Goal: Transaction & Acquisition: Book appointment/travel/reservation

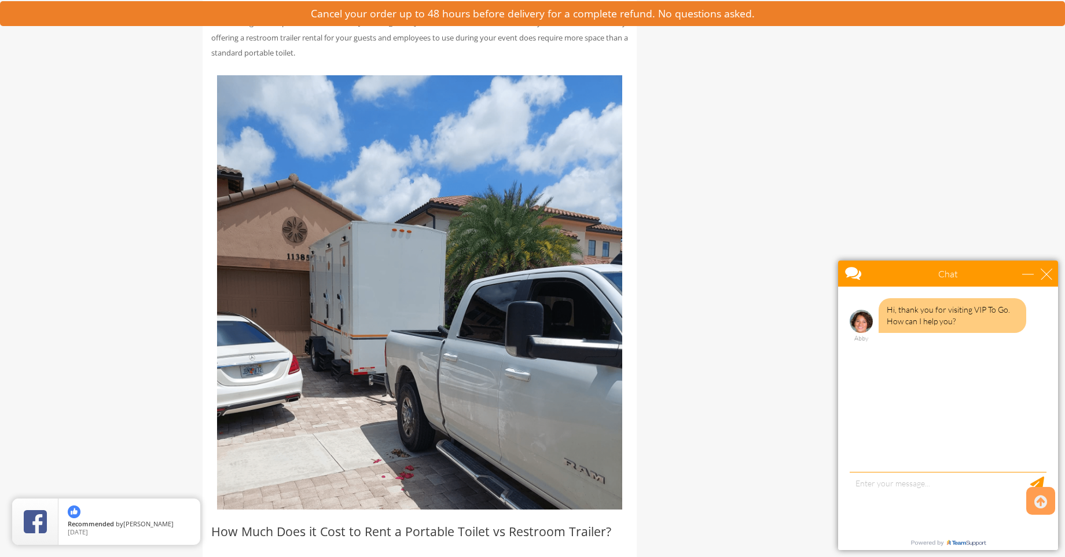
scroll to position [3016, 0]
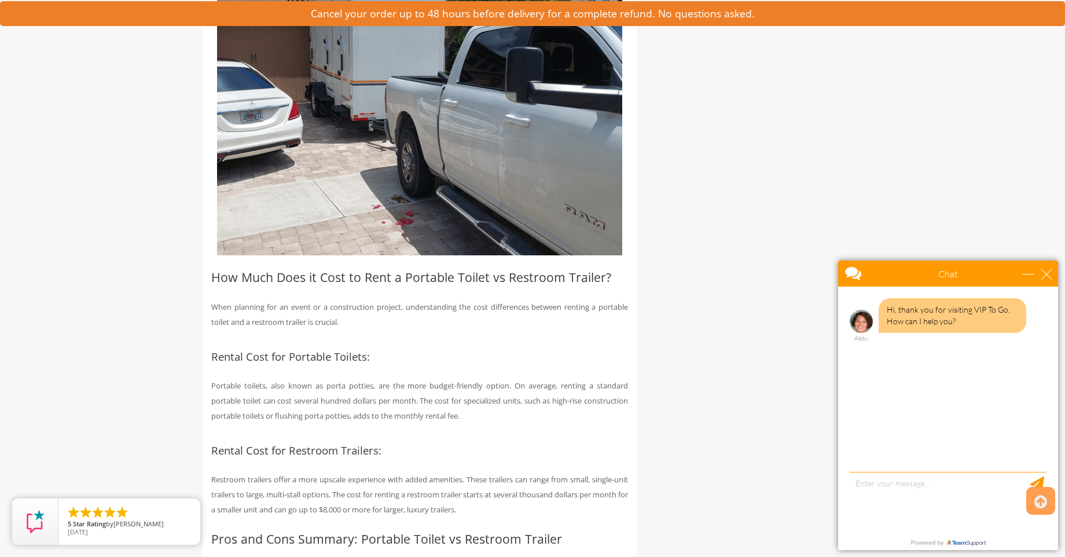
click at [207, 449] on div "Portable Toilet vs. Restroom Trailer If you are setting up a construction site,…" at bounding box center [420, 555] width 434 height 6673
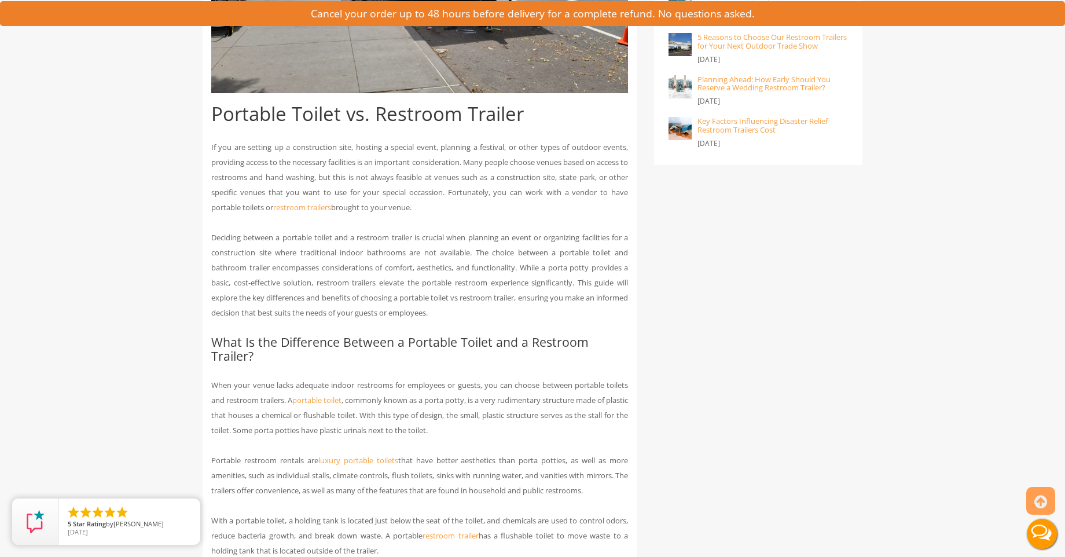
scroll to position [0, 0]
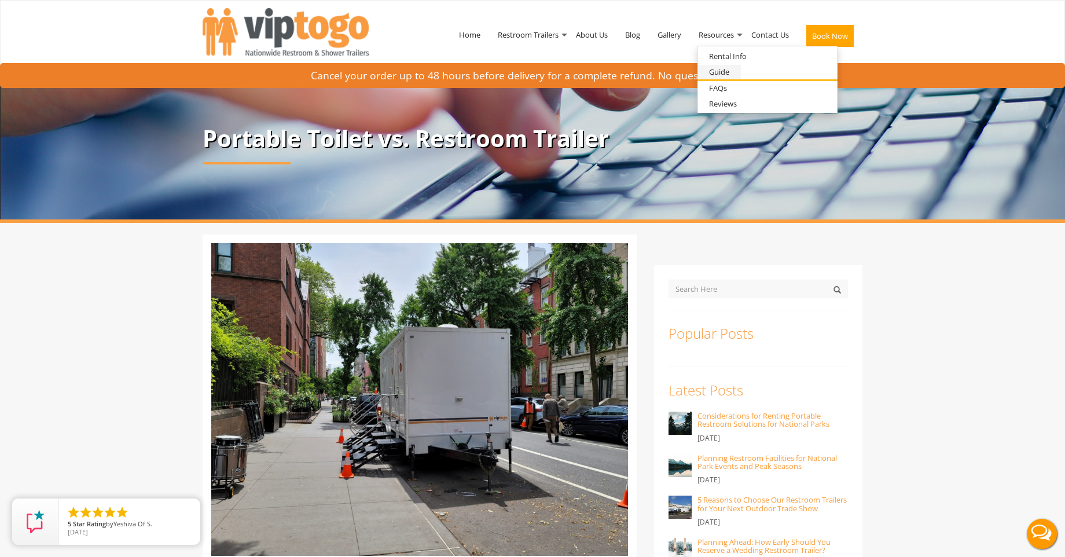
click at [723, 75] on link "Guide" at bounding box center [719, 72] width 43 height 14
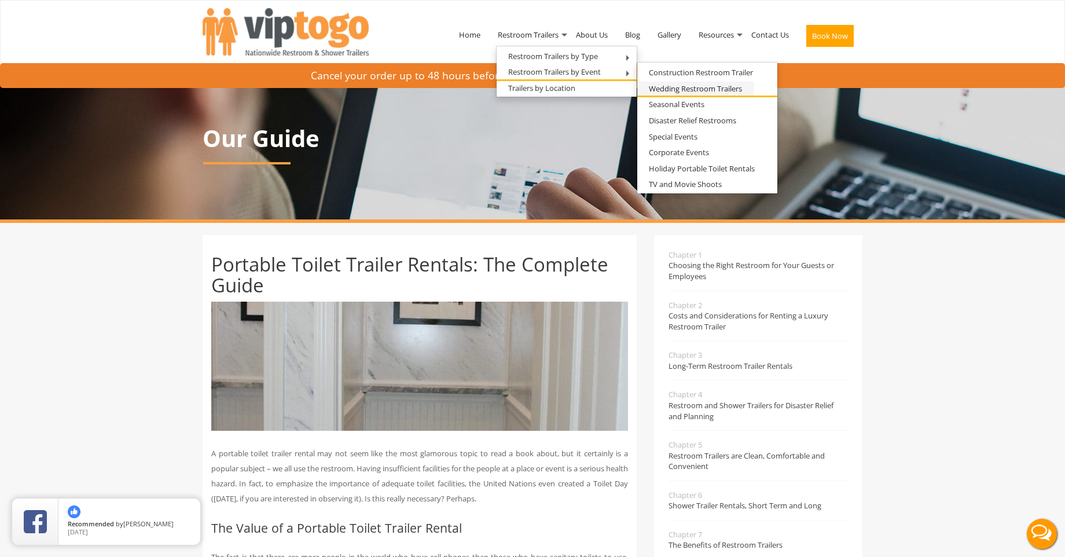
click at [661, 85] on link "Wedding Restroom Trailers" at bounding box center [695, 89] width 116 height 14
click at [683, 91] on link "Wedding Restroom Trailers" at bounding box center [695, 89] width 116 height 14
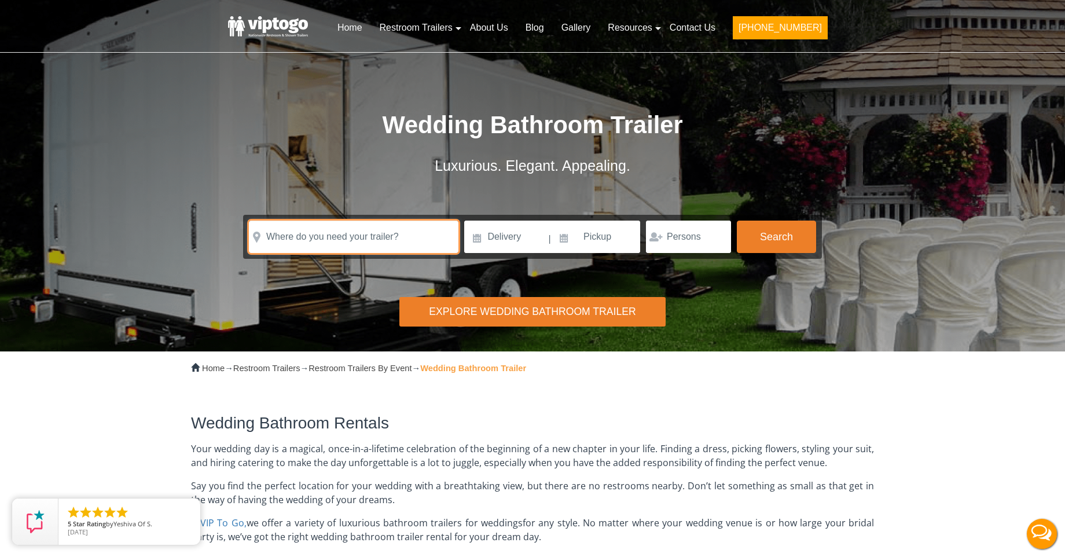
click at [421, 236] on input "text" at bounding box center [354, 237] width 210 height 32
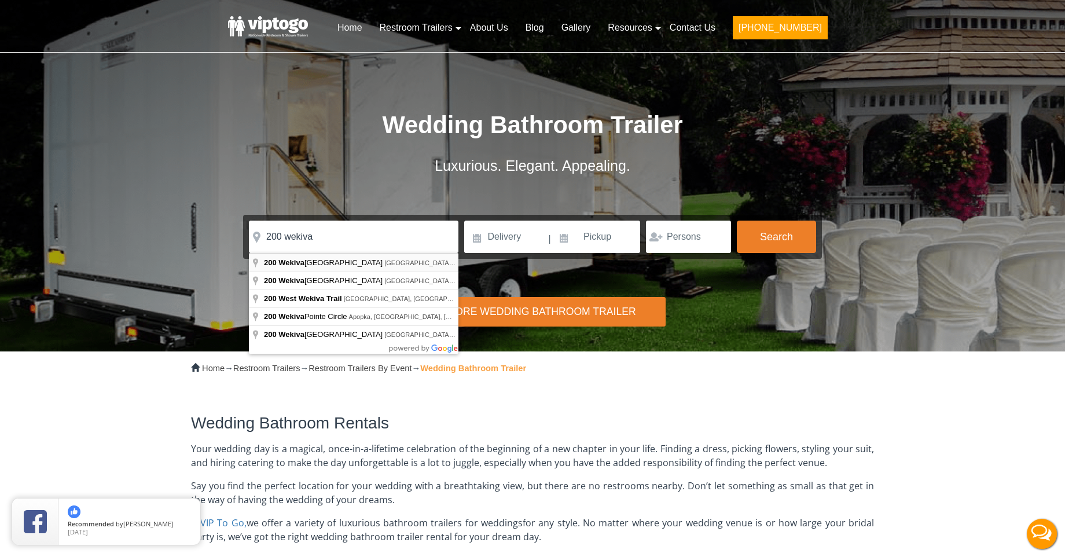
type input "200 Wekiva Park Drive, Sanford, FL, USA"
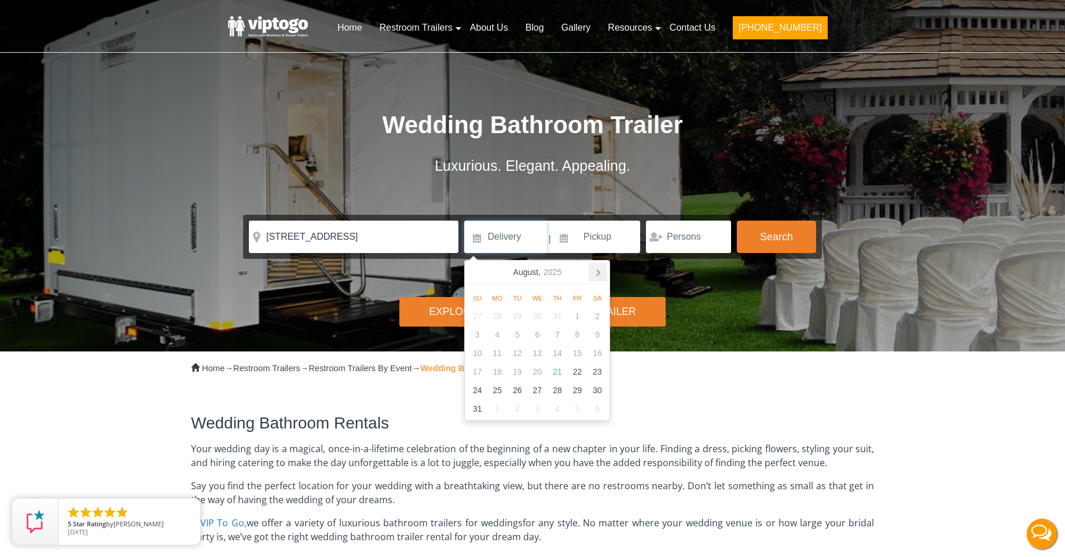
click at [598, 273] on icon at bounding box center [598, 272] width 19 height 19
click at [556, 386] on div "30" at bounding box center [558, 390] width 20 height 19
type input "[DATE]"
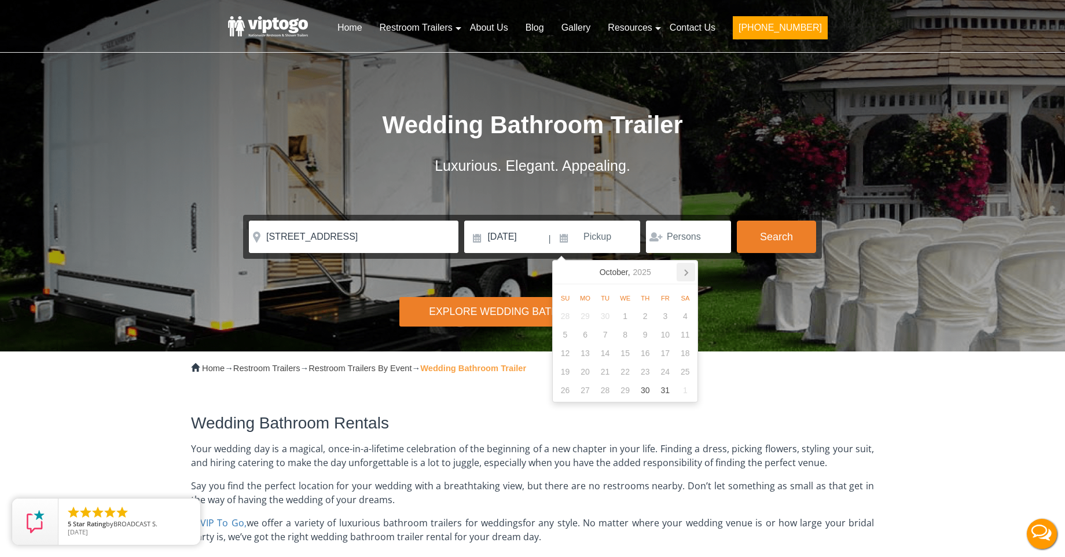
click at [689, 272] on icon at bounding box center [686, 272] width 19 height 19
click at [687, 316] on div "1" at bounding box center [686, 316] width 20 height 19
type input "[DATE]"
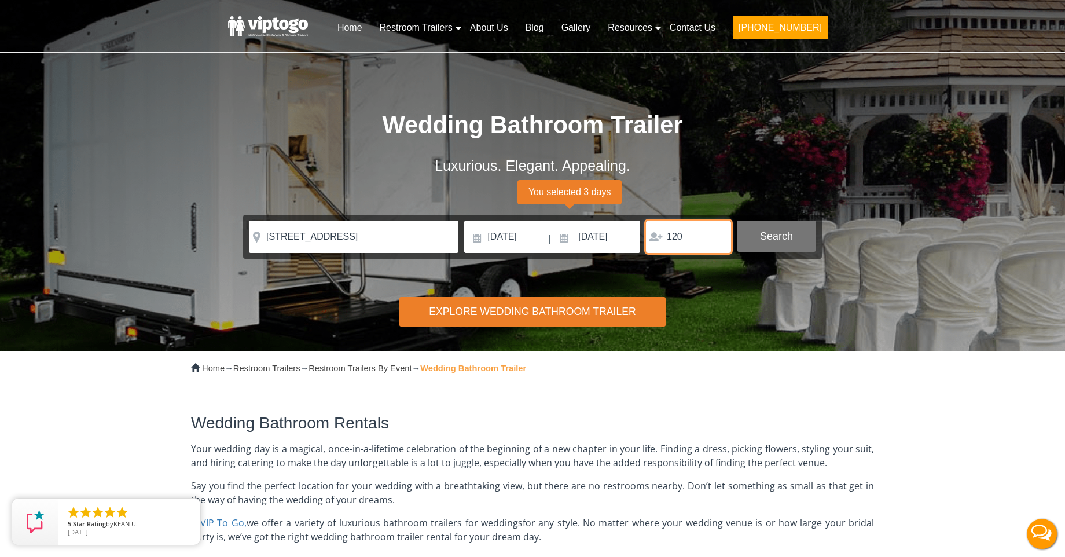
type input "120"
click at [775, 240] on button "Search" at bounding box center [776, 236] width 79 height 31
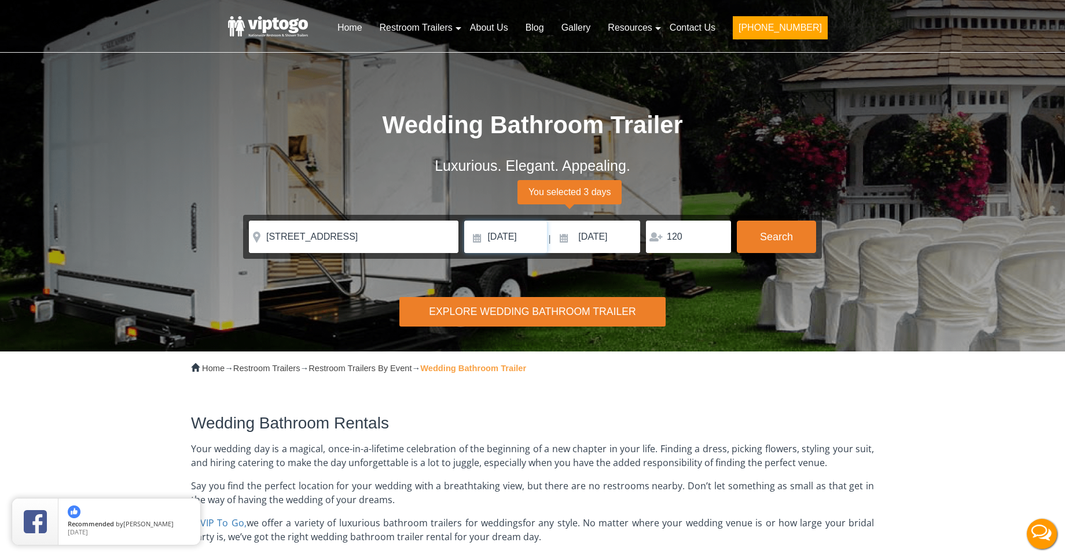
click at [475, 241] on input "[DATE]" at bounding box center [505, 237] width 83 height 32
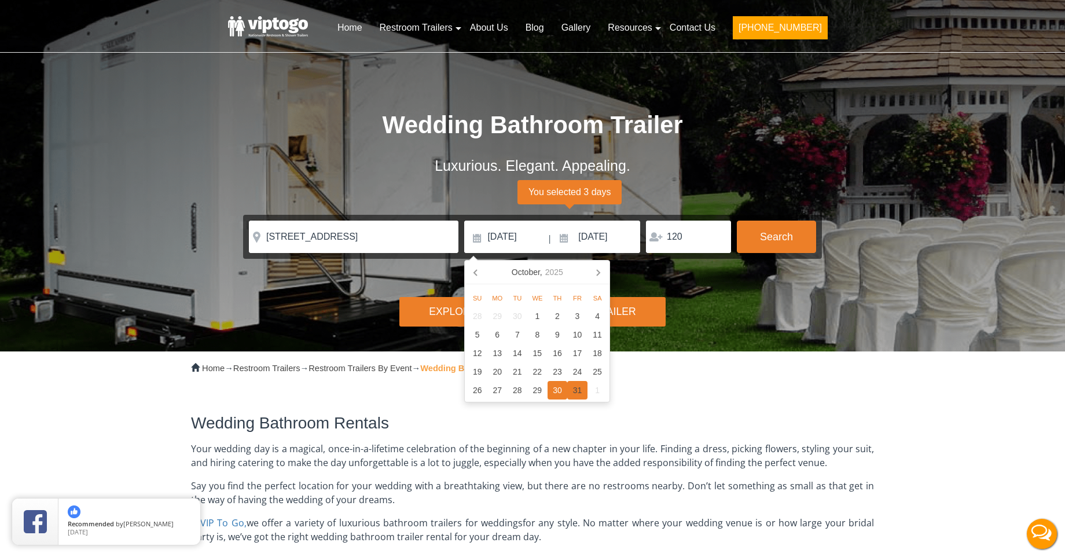
click at [574, 394] on div "31" at bounding box center [577, 390] width 20 height 19
type input "10/31/2025"
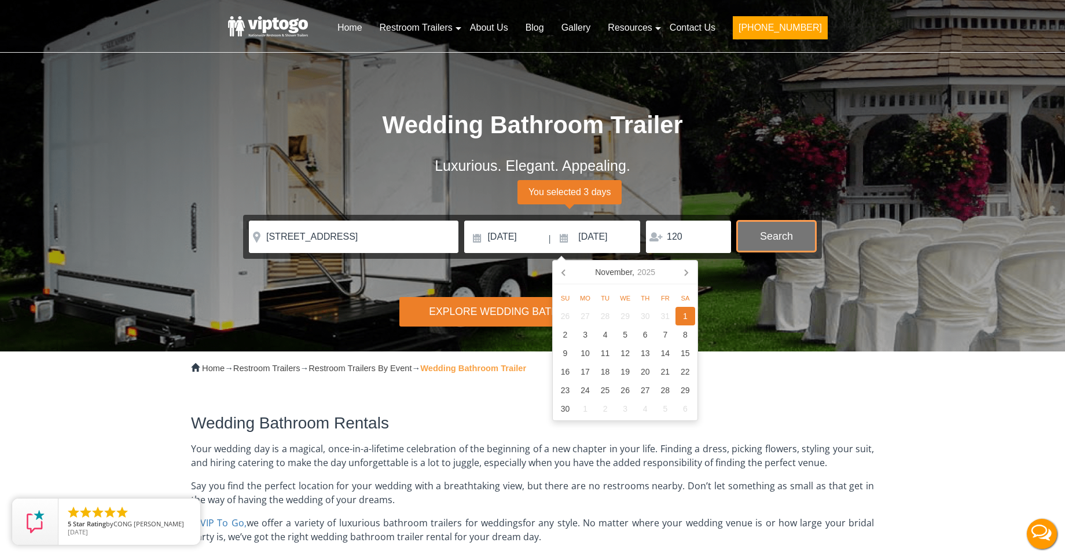
click at [789, 233] on button "Search" at bounding box center [776, 236] width 79 height 31
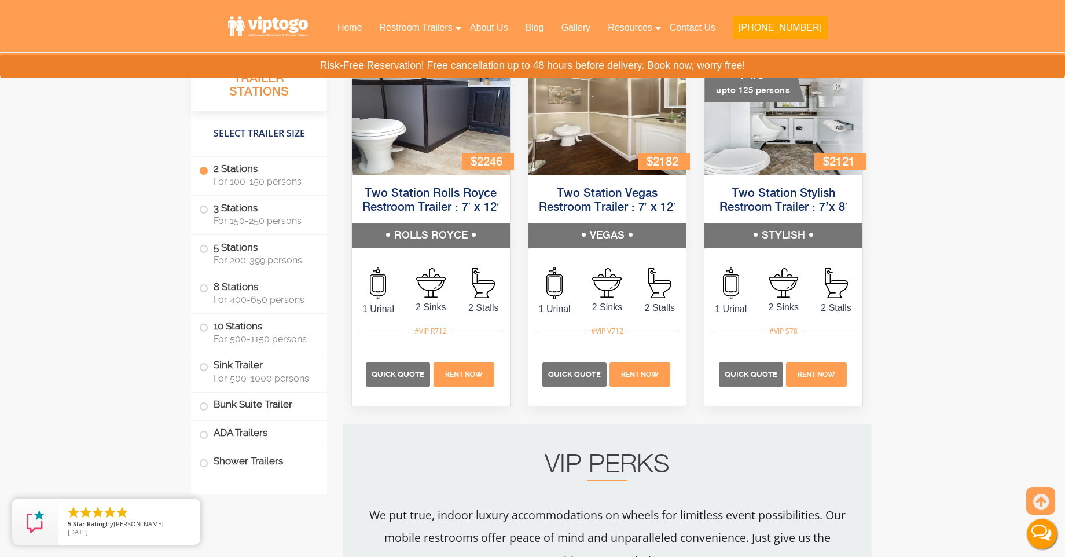
scroll to position [1042, 0]
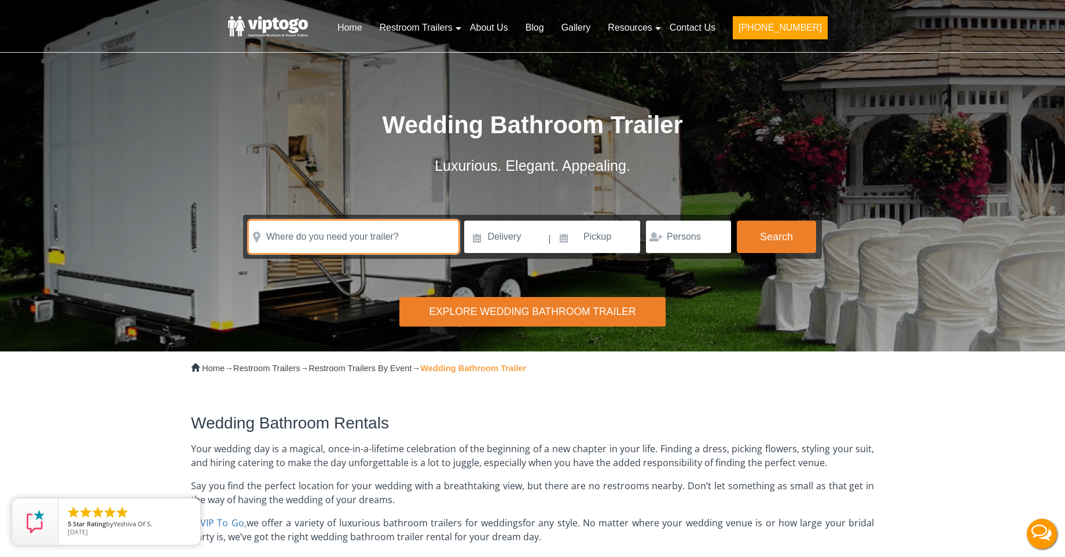
click at [283, 238] on input "text" at bounding box center [354, 237] width 210 height 32
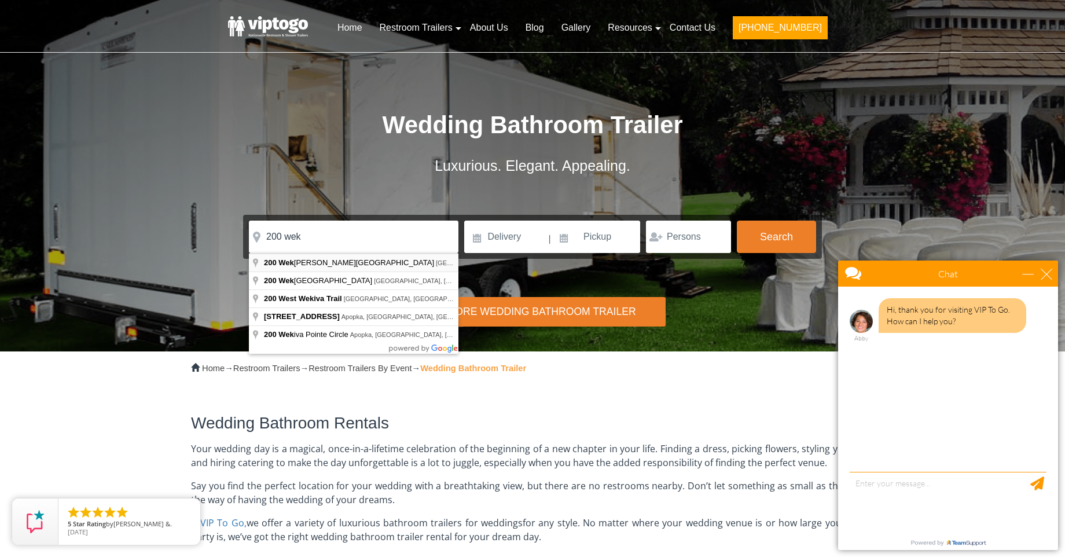
type input "[STREET_ADDRESS]"
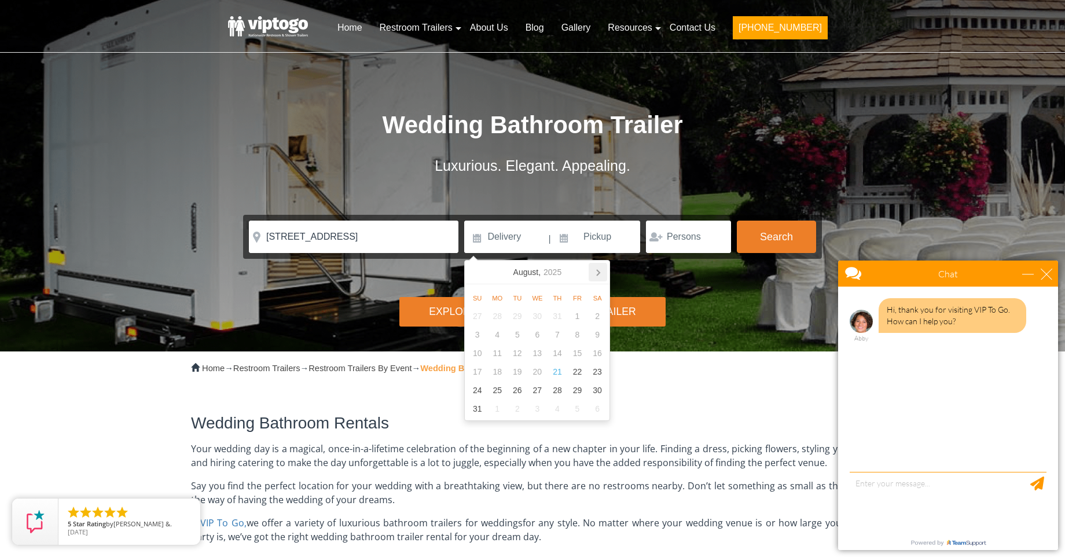
click at [597, 274] on icon at bounding box center [598, 273] width 3 height 6
click at [561, 392] on div "30" at bounding box center [558, 390] width 20 height 19
type input "10/30/2025"
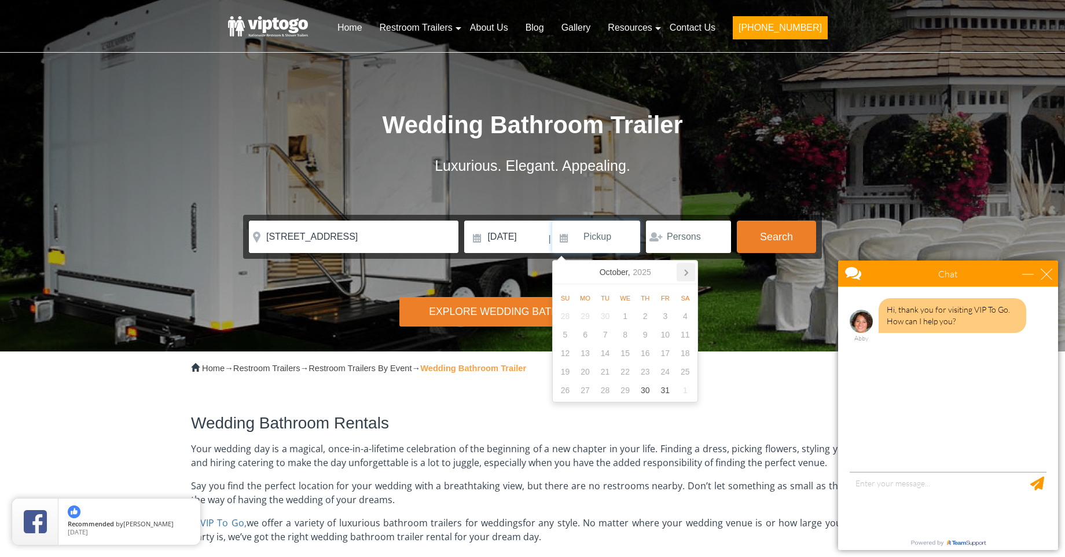
click at [691, 270] on icon at bounding box center [686, 272] width 19 height 19
click at [686, 315] on div "1" at bounding box center [686, 316] width 20 height 19
type input "[DATE]"
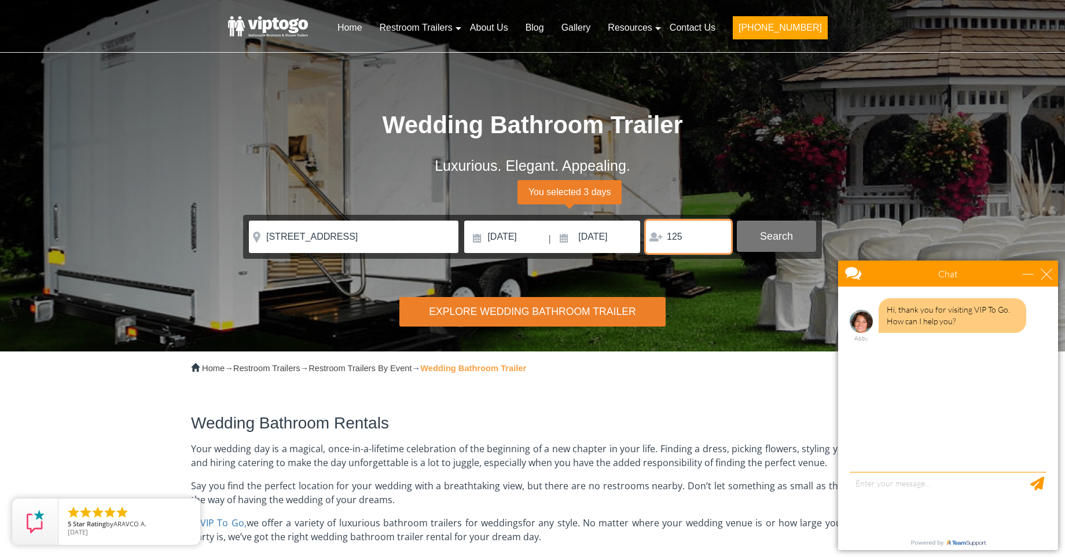
type input "125"
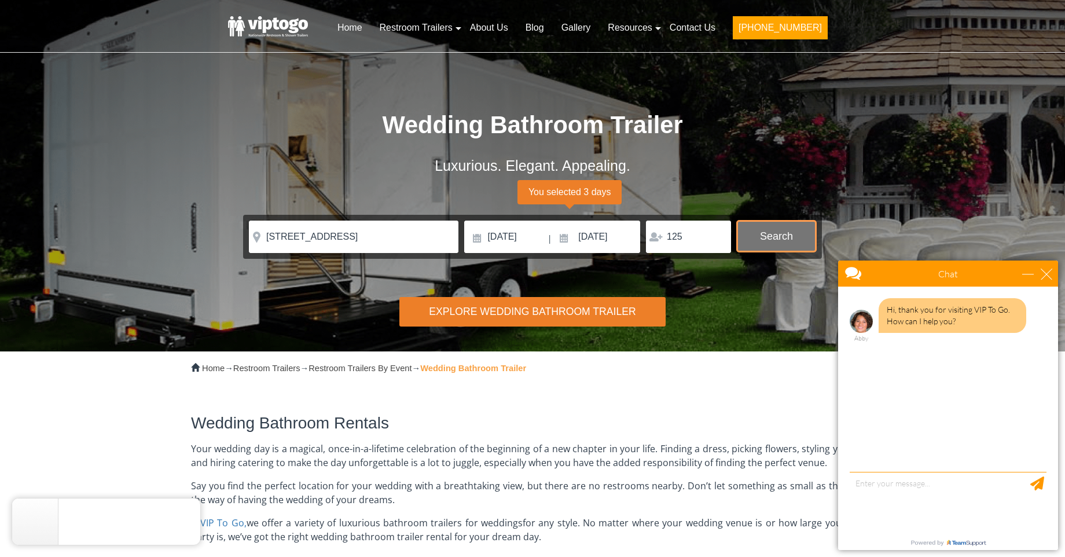
click at [751, 235] on button "Search" at bounding box center [776, 236] width 79 height 31
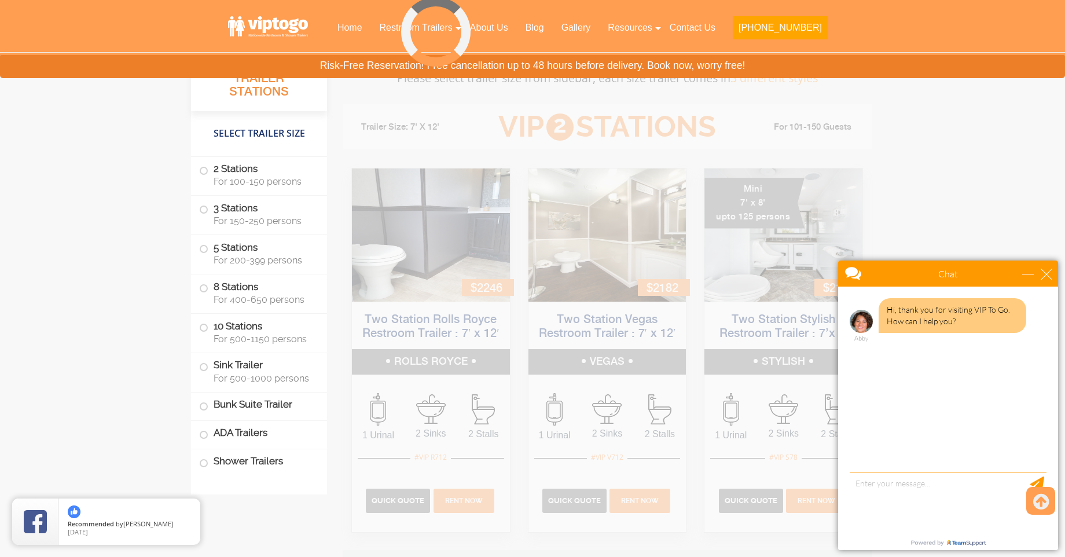
scroll to position [1038, 0]
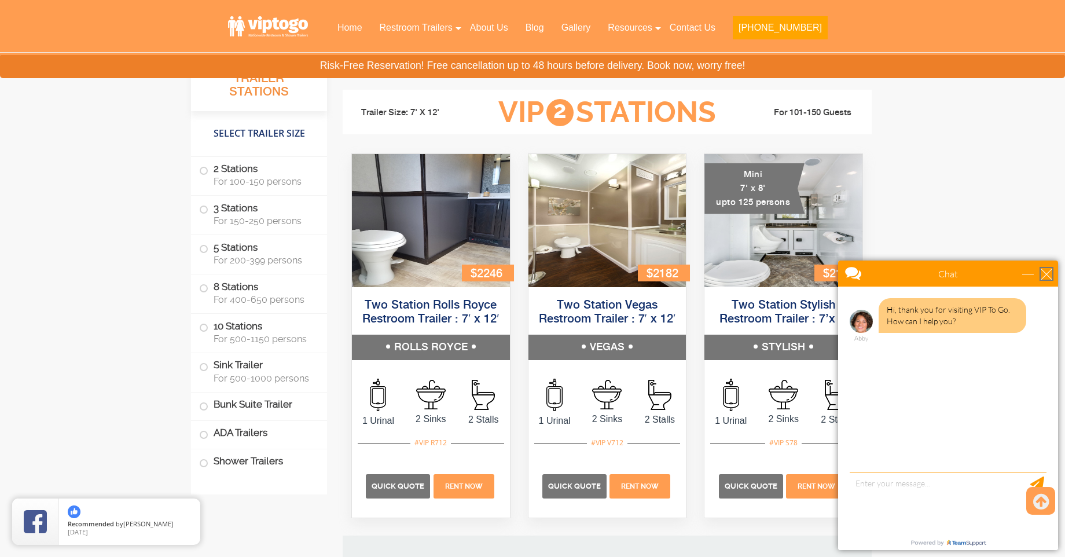
click at [1046, 276] on div "close" at bounding box center [1047, 274] width 12 height 12
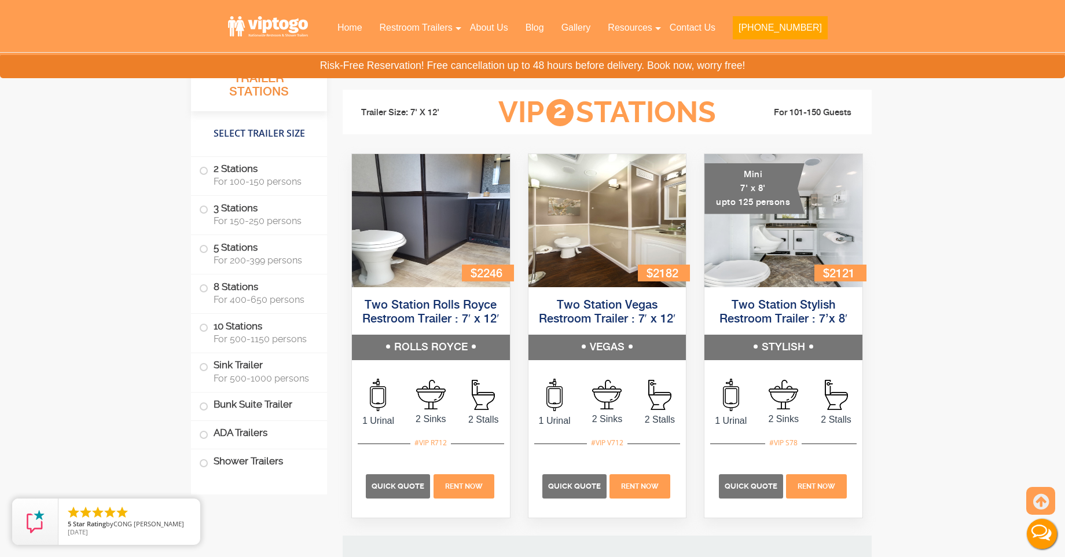
scroll to position [1040, 0]
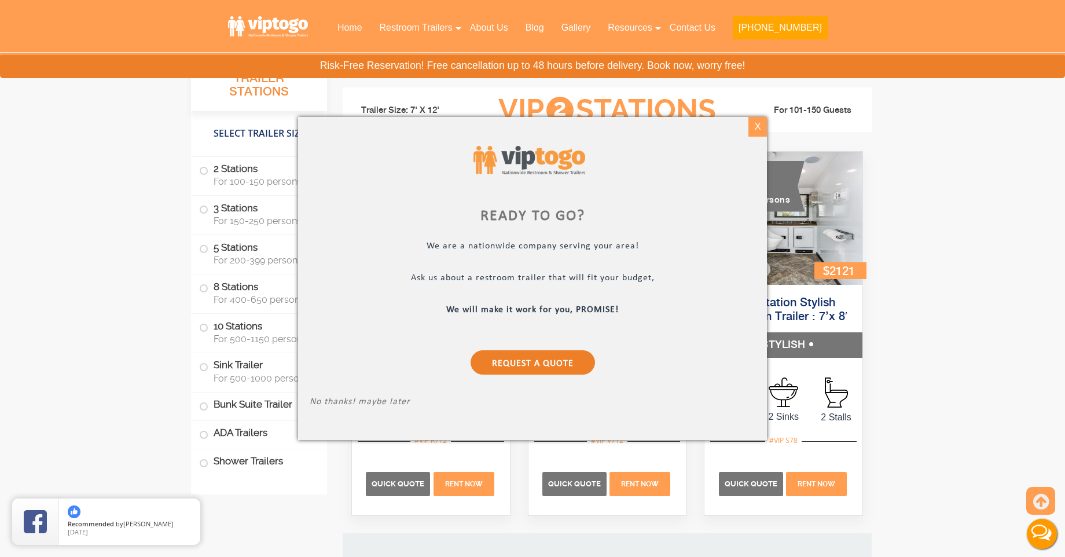
click at [764, 126] on div "X" at bounding box center [758, 127] width 18 height 20
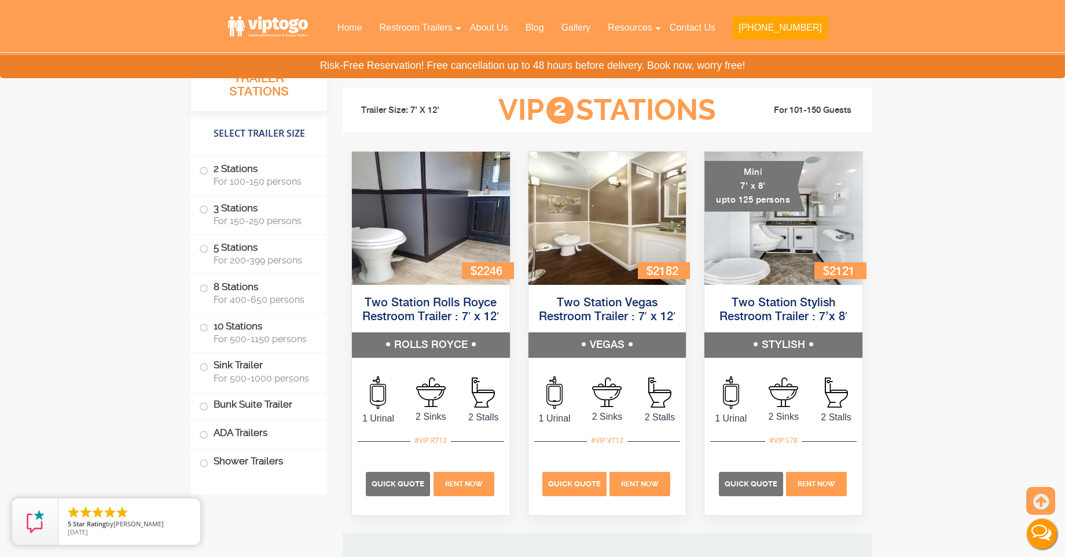
click at [600, 485] on span "Quick Quote" at bounding box center [574, 483] width 53 height 9
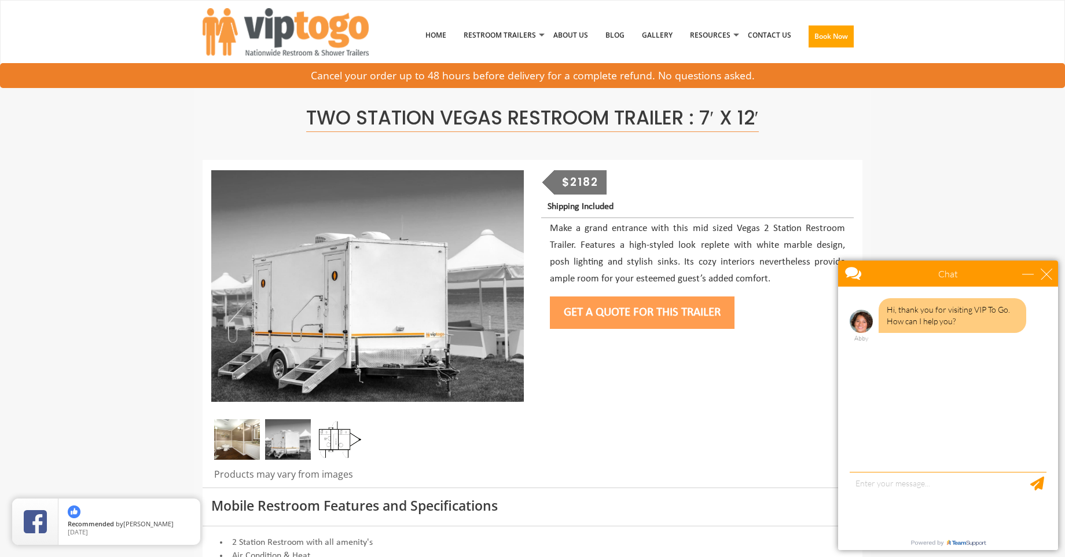
click at [646, 306] on button "Get a Quote for this Trailer" at bounding box center [642, 312] width 185 height 32
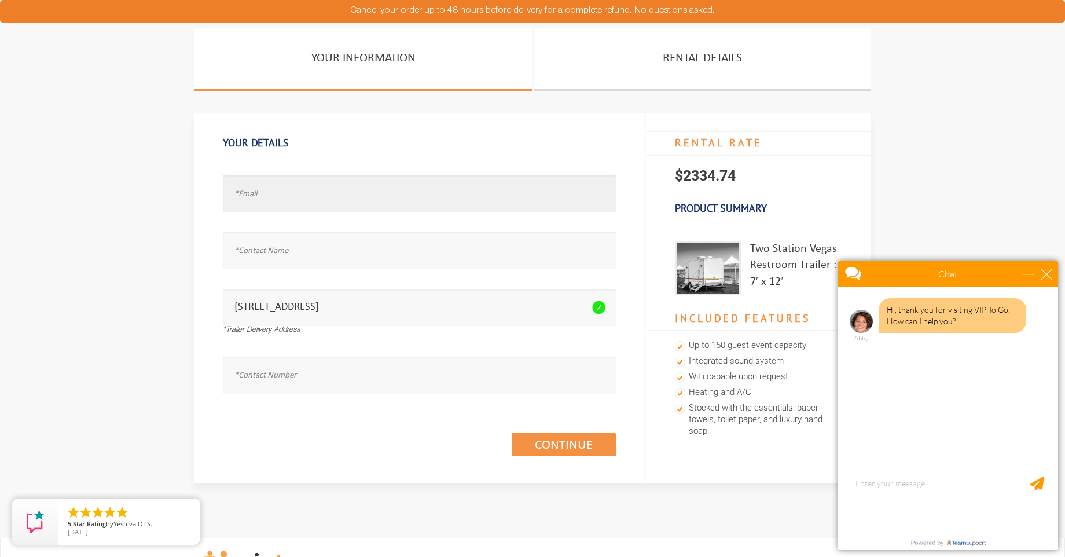
type input "pacloud@me.com"
type input "Patty Alkire"
click at [1047, 273] on div "close" at bounding box center [1047, 274] width 12 height 12
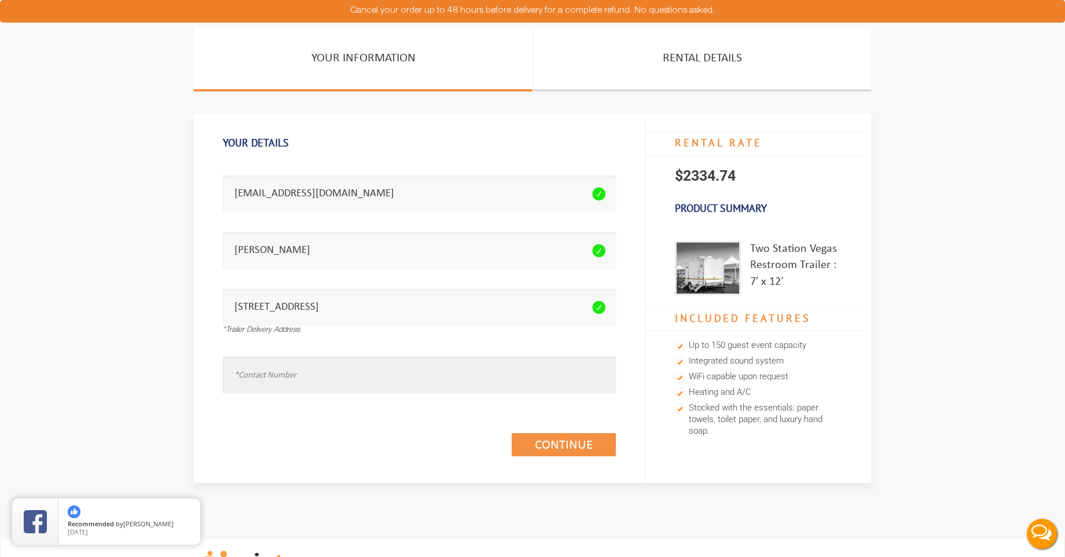
click at [259, 376] on input "text" at bounding box center [419, 375] width 393 height 36
type input "4072303181"
click at [563, 441] on link "Continue (1/3)" at bounding box center [564, 444] width 104 height 23
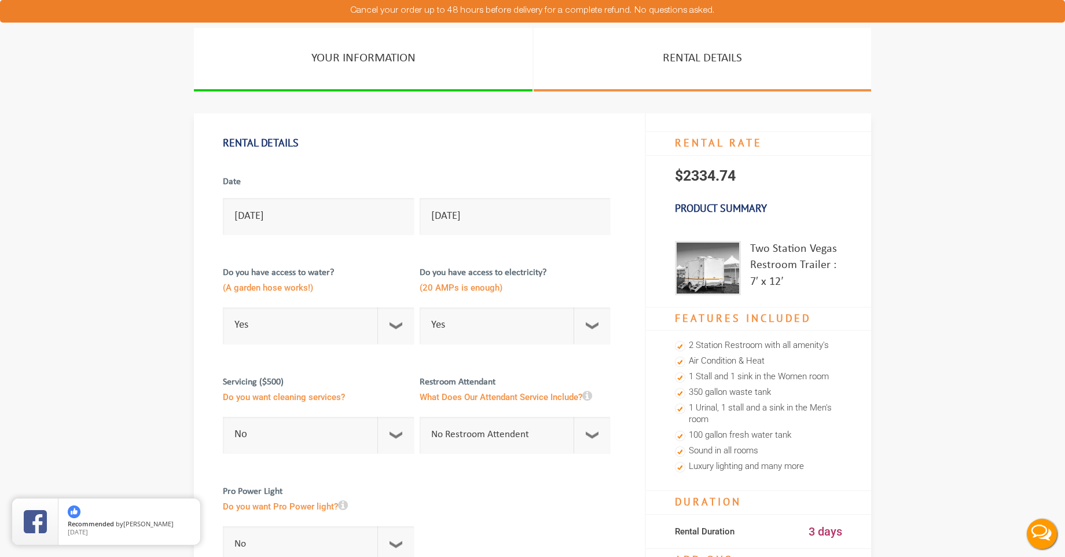
scroll to position [19, 0]
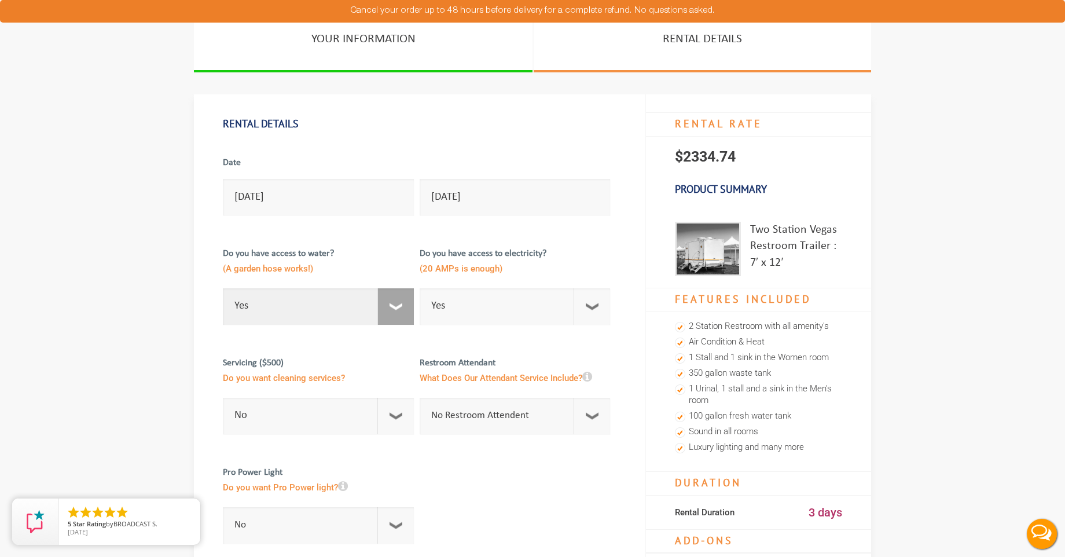
select select "No"
checkbox input "true"
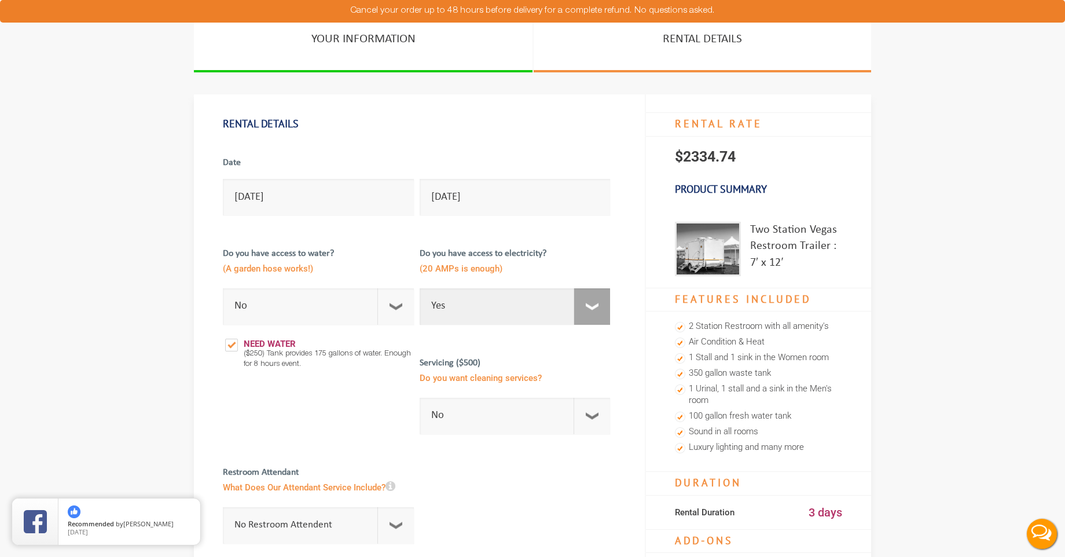
select select "No"
checkbox input "true"
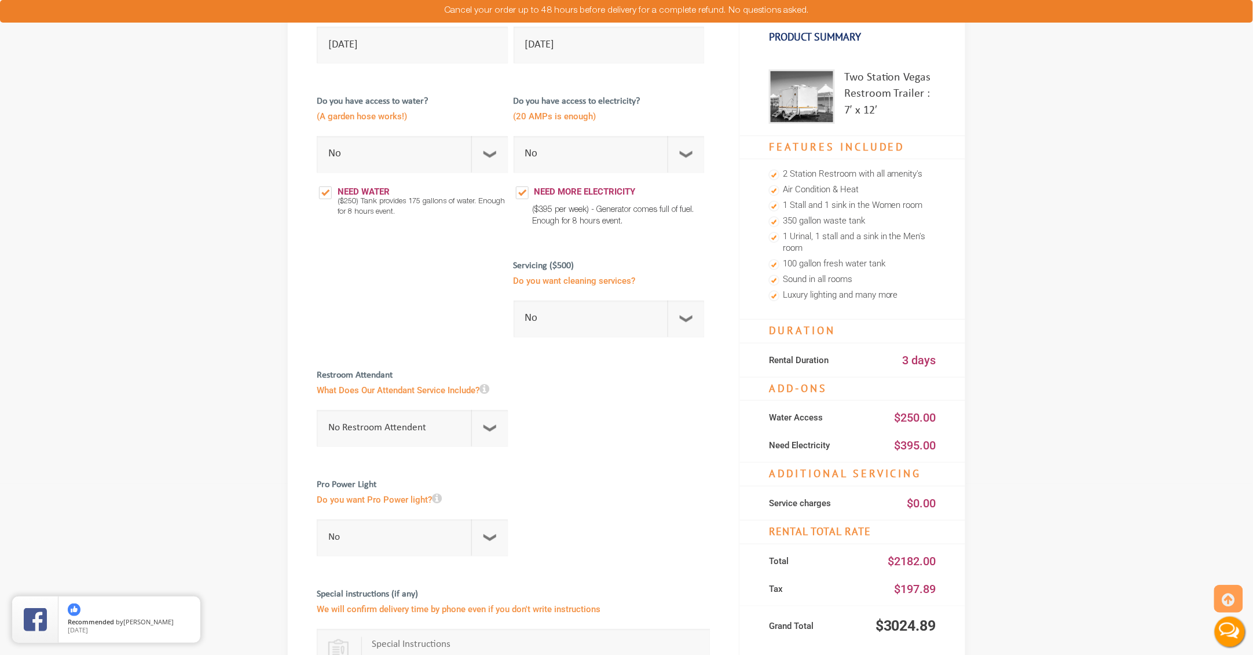
scroll to position [168, 0]
